Goal: Download file/media

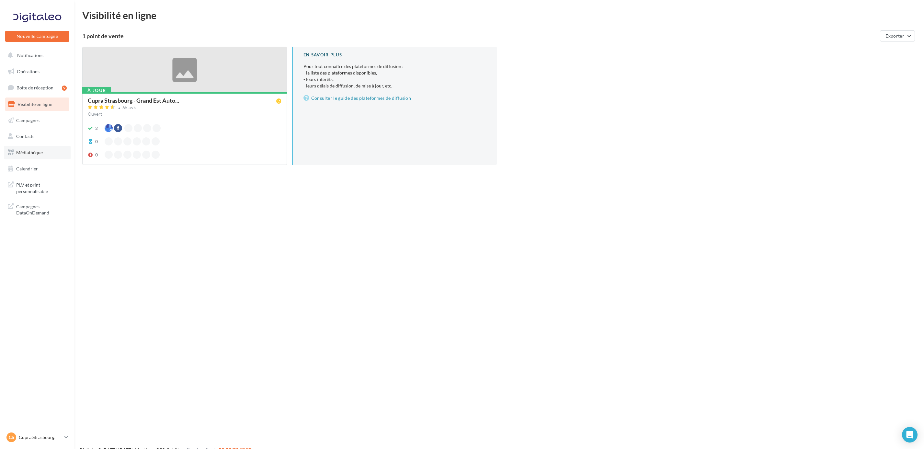
click at [40, 153] on span "Médiathèque" at bounding box center [29, 153] width 27 height 6
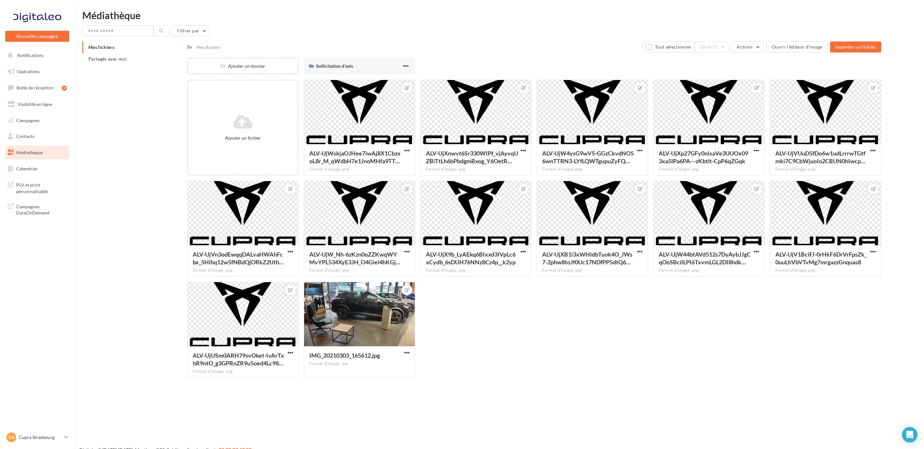
click at [108, 50] on span "Mes fichiers" at bounding box center [101, 47] width 26 height 6
click at [119, 29] on input "text" at bounding box center [117, 30] width 71 height 11
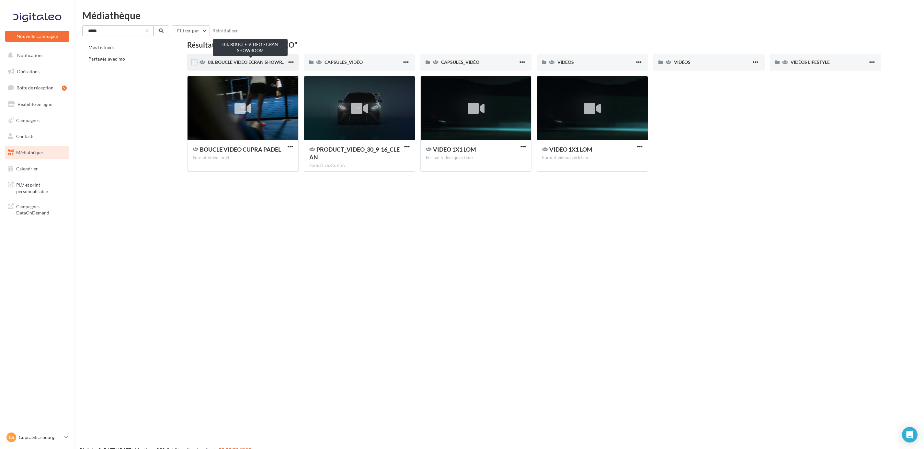
type input "*****"
click at [243, 62] on span "08. BOUCLE VIDEO ECRAN SHOWROOM" at bounding box center [251, 62] width 86 height 6
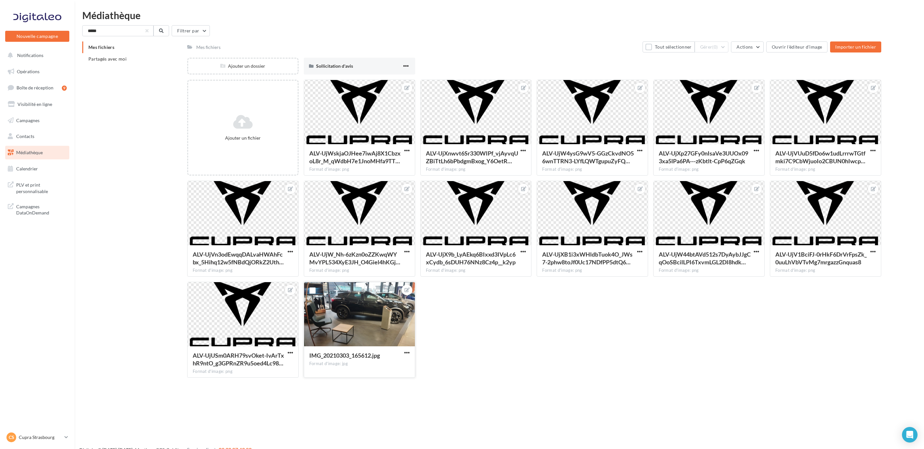
click at [383, 307] on div at bounding box center [359, 314] width 111 height 65
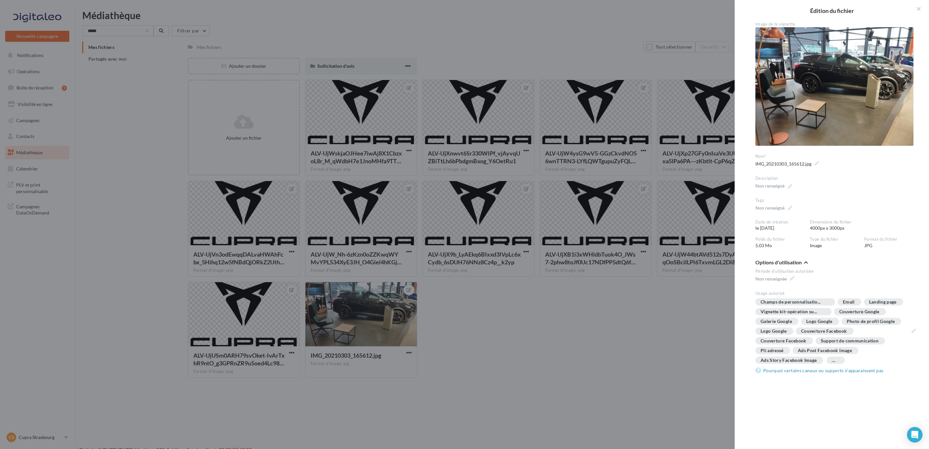
click at [485, 3] on div at bounding box center [464, 224] width 929 height 449
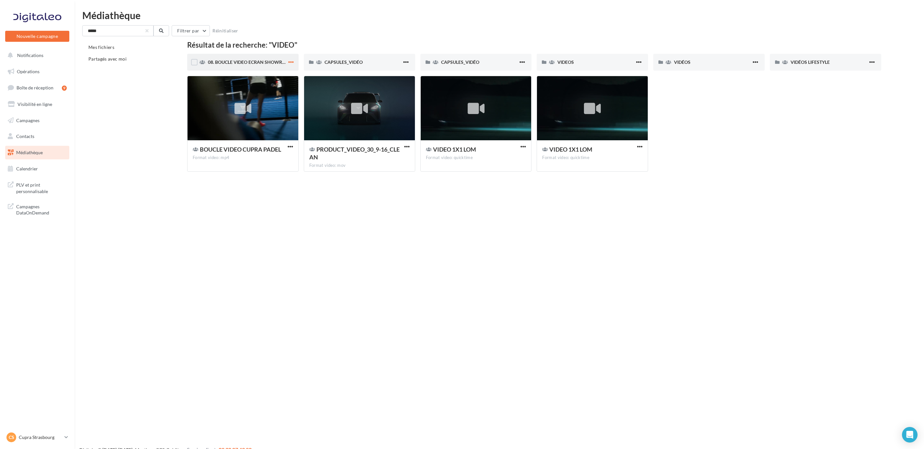
click at [292, 64] on span "button" at bounding box center [291, 62] width 6 height 6
click at [261, 109] on div at bounding box center [243, 108] width 111 height 65
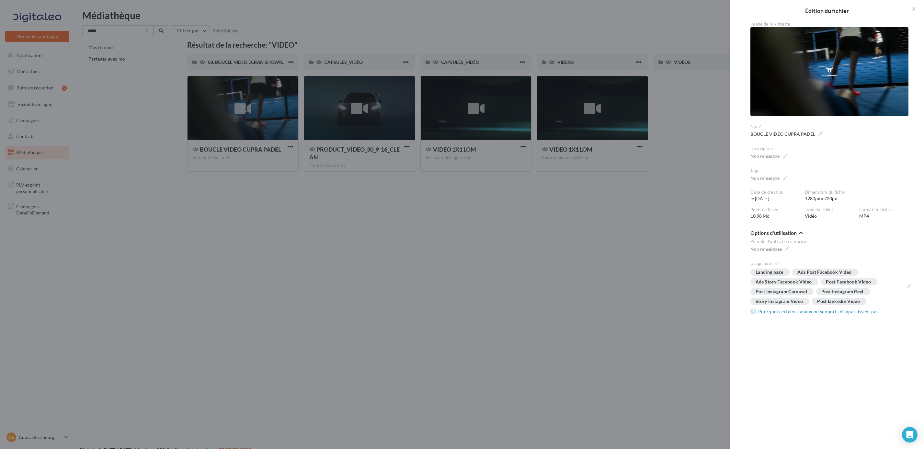
click at [340, 208] on div at bounding box center [462, 224] width 924 height 449
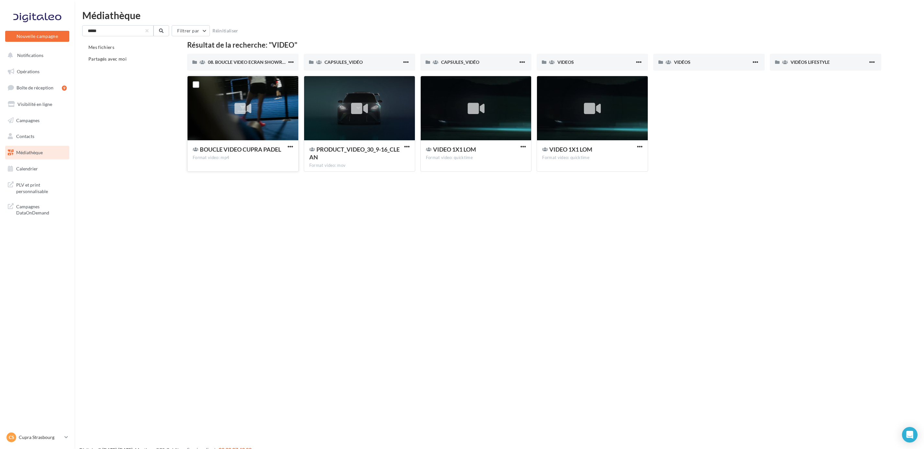
click at [292, 150] on button "button" at bounding box center [290, 147] width 8 height 6
click at [267, 155] on button "Télécharger" at bounding box center [262, 159] width 65 height 17
click at [410, 145] on button "button" at bounding box center [407, 147] width 8 height 6
click at [386, 162] on button "Télécharger" at bounding box center [378, 159] width 65 height 17
click at [717, 258] on div "Nouvelle campagne Nouvelle campagne Notifications Opérations Boîte de réception…" at bounding box center [462, 234] width 924 height 449
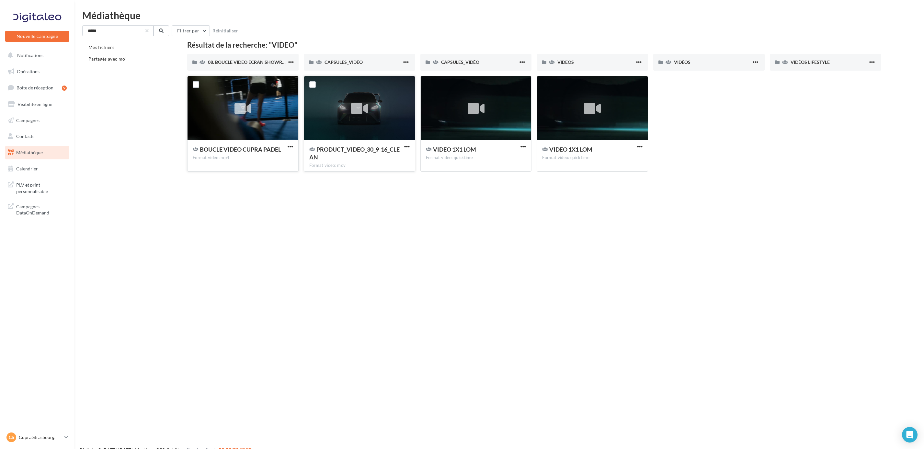
click at [281, 108] on div at bounding box center [243, 108] width 111 height 65
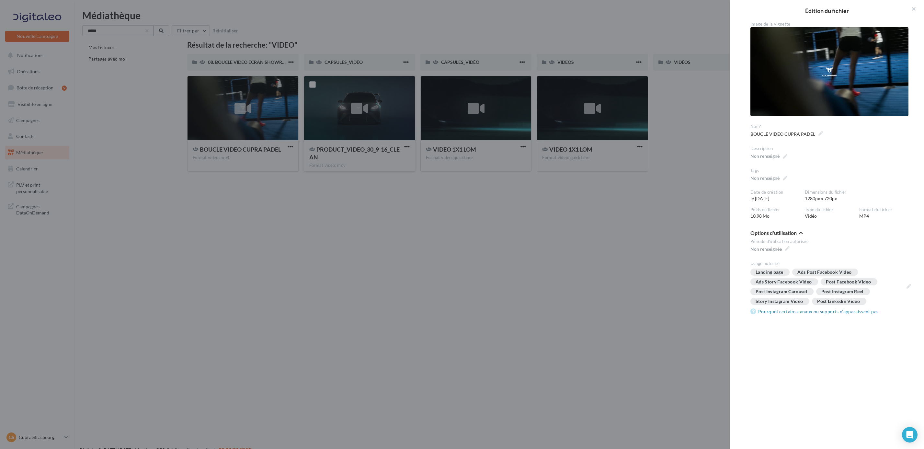
drag, startPoint x: 481, startPoint y: 242, endPoint x: 341, endPoint y: 207, distance: 144.5
click at [481, 242] on div at bounding box center [462, 224] width 924 height 449
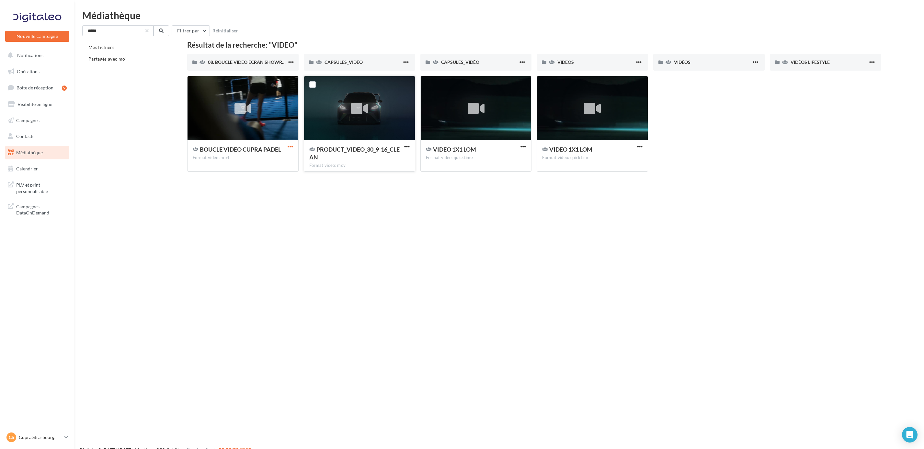
click at [292, 146] on span "button" at bounding box center [291, 147] width 6 height 6
click at [264, 195] on button "Localiser" at bounding box center [262, 193] width 65 height 17
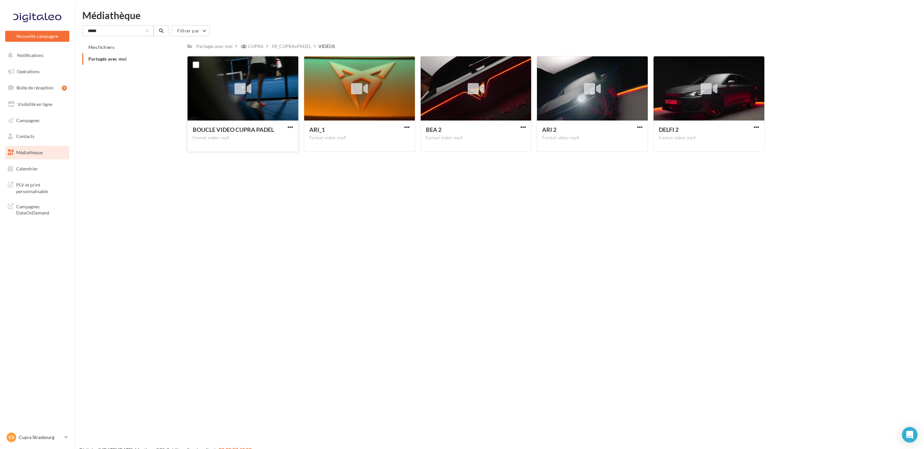
click at [272, 99] on div at bounding box center [243, 88] width 111 height 65
click at [292, 122] on div "BOUCLE VIDEO CUPRA PADEL Format video: mp4" at bounding box center [243, 136] width 111 height 30
click at [289, 130] on button "button" at bounding box center [290, 127] width 8 height 6
click at [260, 138] on button "Télécharger" at bounding box center [262, 140] width 65 height 17
click at [371, 93] on div at bounding box center [359, 89] width 24 height 24
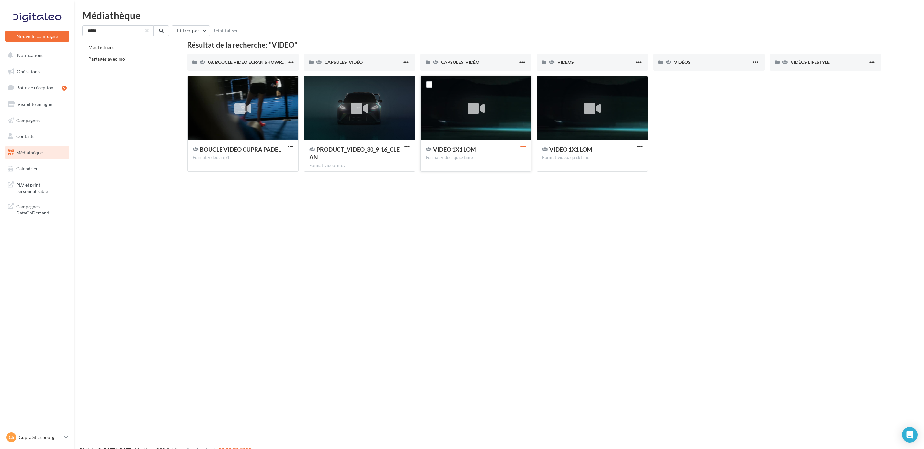
click at [525, 148] on span "button" at bounding box center [524, 147] width 6 height 6
click at [499, 195] on button "Localiser" at bounding box center [495, 193] width 65 height 17
click at [518, 147] on div "VIDEO 1X1 LOM" at bounding box center [476, 149] width 100 height 9
click at [682, 63] on span "VIDÉOS" at bounding box center [682, 62] width 17 height 6
click at [200, 83] on div at bounding box center [196, 84] width 17 height 17
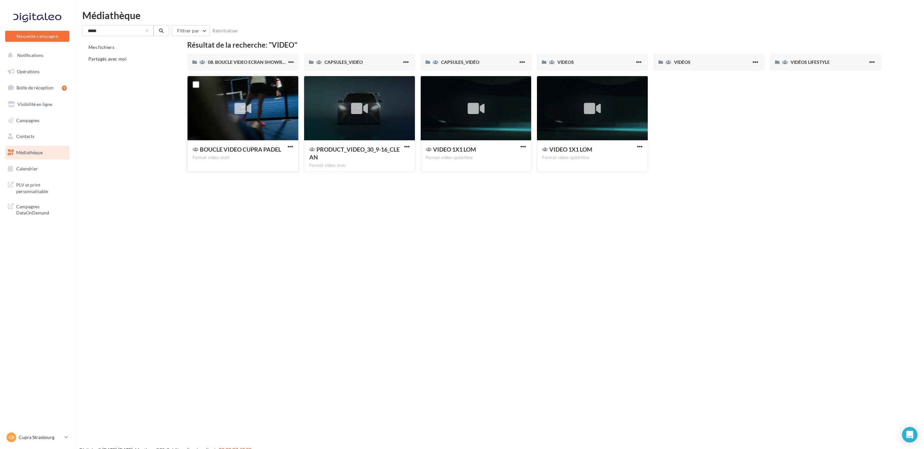
click at [191, 86] on div at bounding box center [196, 84] width 17 height 17
click at [193, 86] on label at bounding box center [196, 84] width 6 height 6
click at [290, 151] on div "BOUCLE VIDEO CUPRA PADEL" at bounding box center [243, 149] width 100 height 9
click at [289, 147] on span "button" at bounding box center [291, 147] width 6 height 6
click at [193, 80] on div at bounding box center [196, 84] width 17 height 17
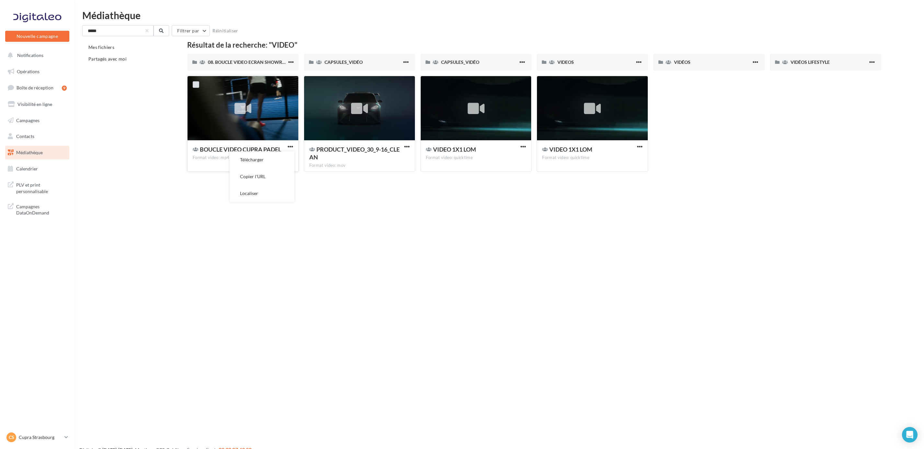
click at [197, 83] on label at bounding box center [196, 84] width 6 height 6
click at [263, 160] on button "Télécharger" at bounding box center [262, 159] width 65 height 17
click at [705, 145] on div "BOUCLE VIDEO CUPRA PADEL Format video: mp4 BOUCLE VIDEO CUPRA PADEL PRODUCT_VID…" at bounding box center [537, 126] width 700 height 101
click at [485, 61] on div "CAPSULES_VIDÉO" at bounding box center [479, 62] width 77 height 6
click at [834, 150] on div "BOUCLE VIDEO CUPRA PADEL Format video: mp4 2 BOUCLE VIDEO CUPRA PADEL PRODUCT_V…" at bounding box center [537, 126] width 700 height 101
